Goal: Check status: Check status

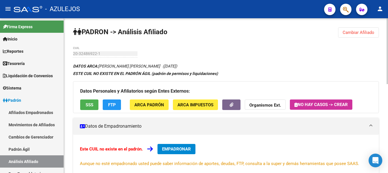
scroll to position [114, 0]
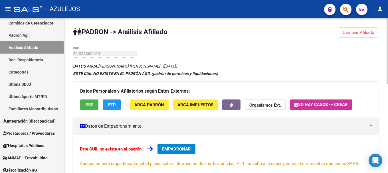
click at [363, 33] on span "Cambiar Afiliado" at bounding box center [358, 32] width 32 height 5
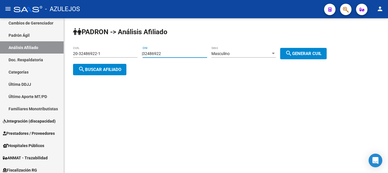
drag, startPoint x: 170, startPoint y: 53, endPoint x: 97, endPoint y: 63, distance: 73.1
click at [97, 63] on app-analisis-afiliado "PADRON -> Análisis Afiliado 20-32486922-1 CUIL | 32486922 DNI Masculino Sexo se…" at bounding box center [202, 61] width 258 height 21
type input "37973587"
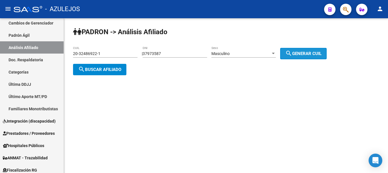
click at [315, 55] on span "search Generar CUIL" at bounding box center [303, 53] width 36 height 5
type input "20-37973587-9"
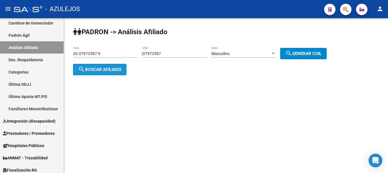
click at [107, 71] on span "search Buscar afiliado" at bounding box center [99, 69] width 43 height 5
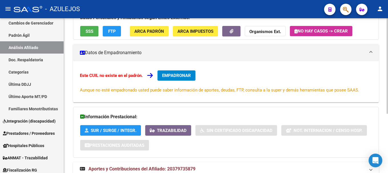
scroll to position [96, 0]
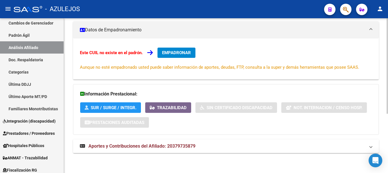
click at [138, 148] on span "Aportes y Contribuciones del Afiliado: 20379735879" at bounding box center [141, 145] width 107 height 5
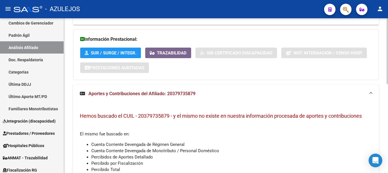
scroll to position [153, 0]
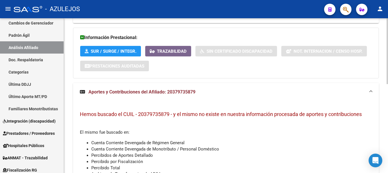
click at [158, 93] on span "Aportes y Contribuciones del Afiliado: 20379735879" at bounding box center [141, 91] width 107 height 5
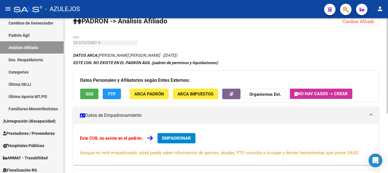
scroll to position [0, 0]
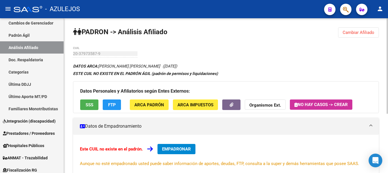
click at [129, 46] on div "PADRON -> Análisis Afiliado Cambiar Afiliado 20-37973587-9 CUIL DATOS ARCA: [PE…" at bounding box center [226, 143] width 324 height 251
click at [85, 53] on div "PADRON -> Análisis Afiliado Cambiar Afiliado 20-37973587-9 CUIL DATOS ARCA: [PE…" at bounding box center [226, 143] width 324 height 251
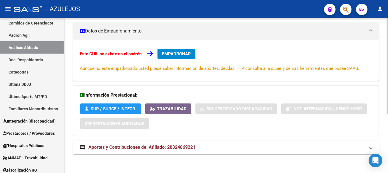
scroll to position [96, 0]
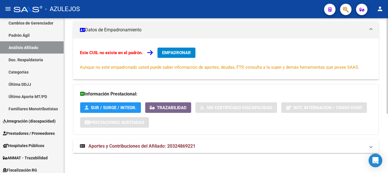
click at [148, 140] on mat-expansion-panel-header "Aportes y Contribuciones del Afiliado: 20324869221" at bounding box center [225, 146] width 305 height 14
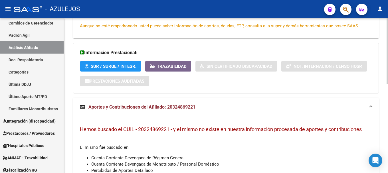
scroll to position [199, 0]
